Goal: Transaction & Acquisition: Purchase product/service

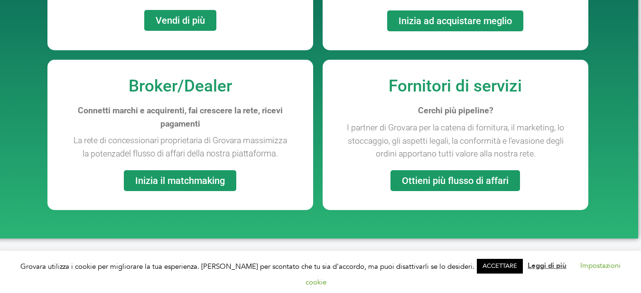
scroll to position [908, 3]
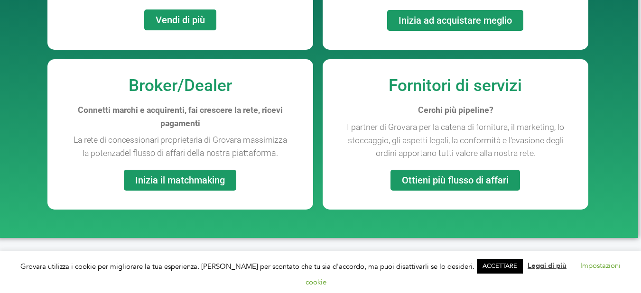
click at [433, 184] on font "Ottieni più flusso di affari" at bounding box center [455, 180] width 107 height 11
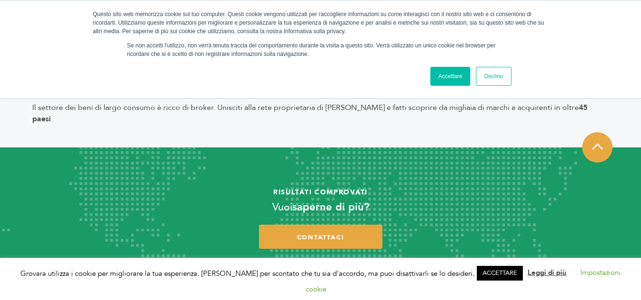
scroll to position [248, 0]
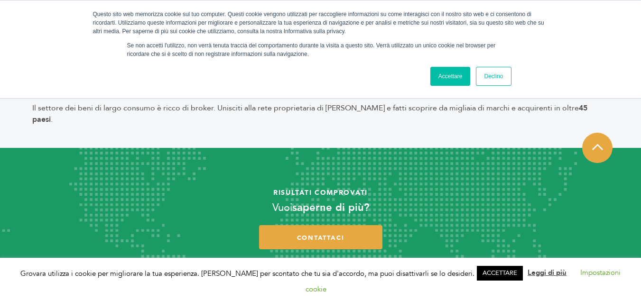
click at [454, 74] on font "Accettare" at bounding box center [450, 76] width 24 height 7
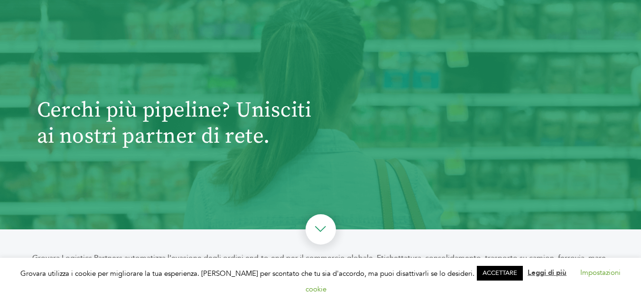
scroll to position [0, 0]
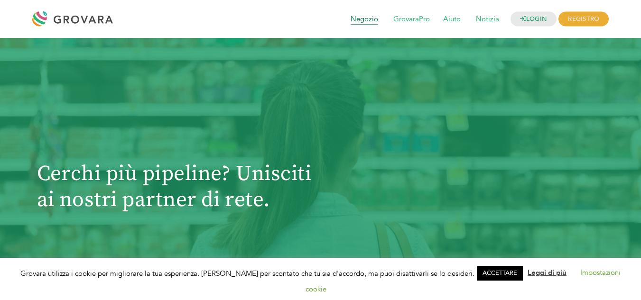
click at [353, 24] on span "Negozio" at bounding box center [364, 19] width 41 height 18
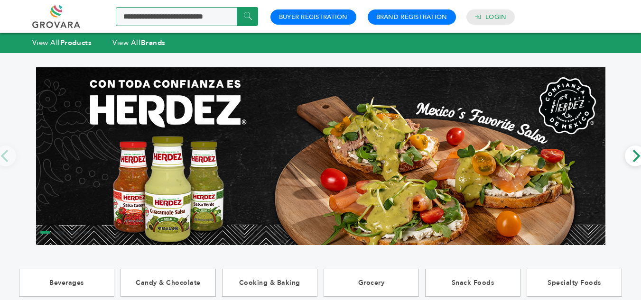
click at [167, 17] on input "Search a product or brand..." at bounding box center [187, 16] width 142 height 19
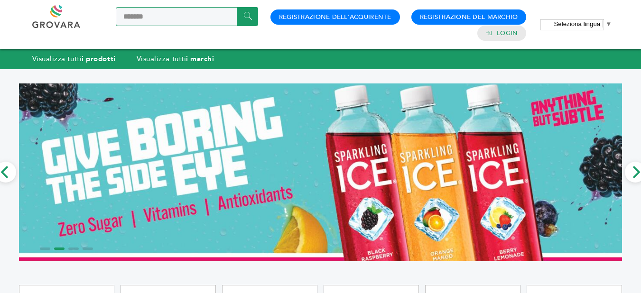
type input "*******"
click at [237, 7] on input "*****" at bounding box center [247, 16] width 21 height 19
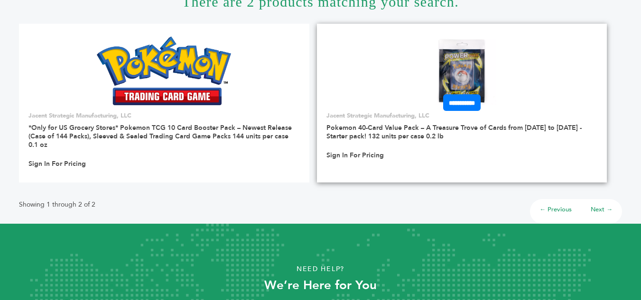
scroll to position [70, 0]
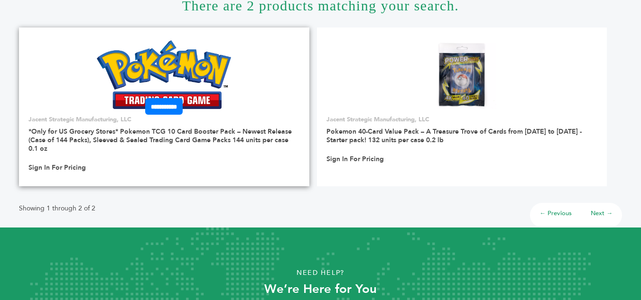
click at [215, 85] on img at bounding box center [164, 74] width 134 height 68
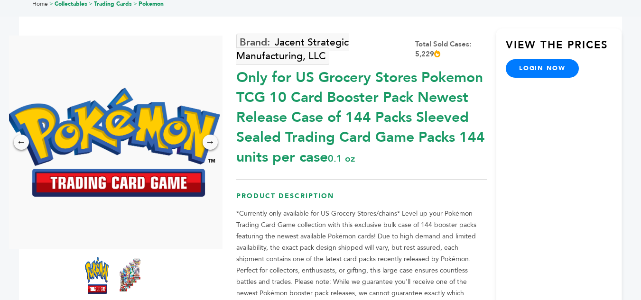
scroll to position [62, 0]
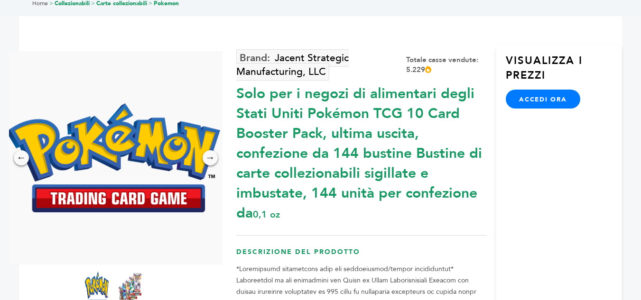
click at [138, 279] on img at bounding box center [130, 291] width 26 height 42
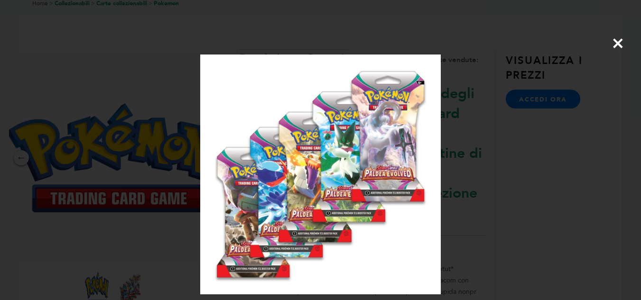
click at [616, 43] on font "×" at bounding box center [618, 43] width 13 height 26
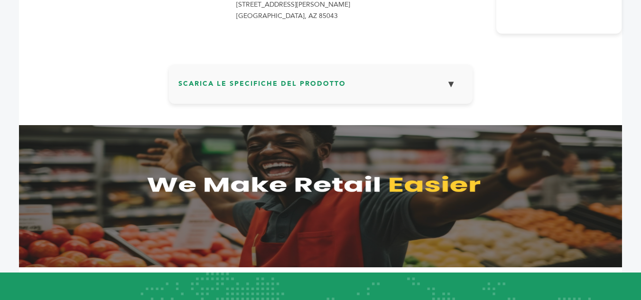
scroll to position [632, 0]
